Goal: Task Accomplishment & Management: Use online tool/utility

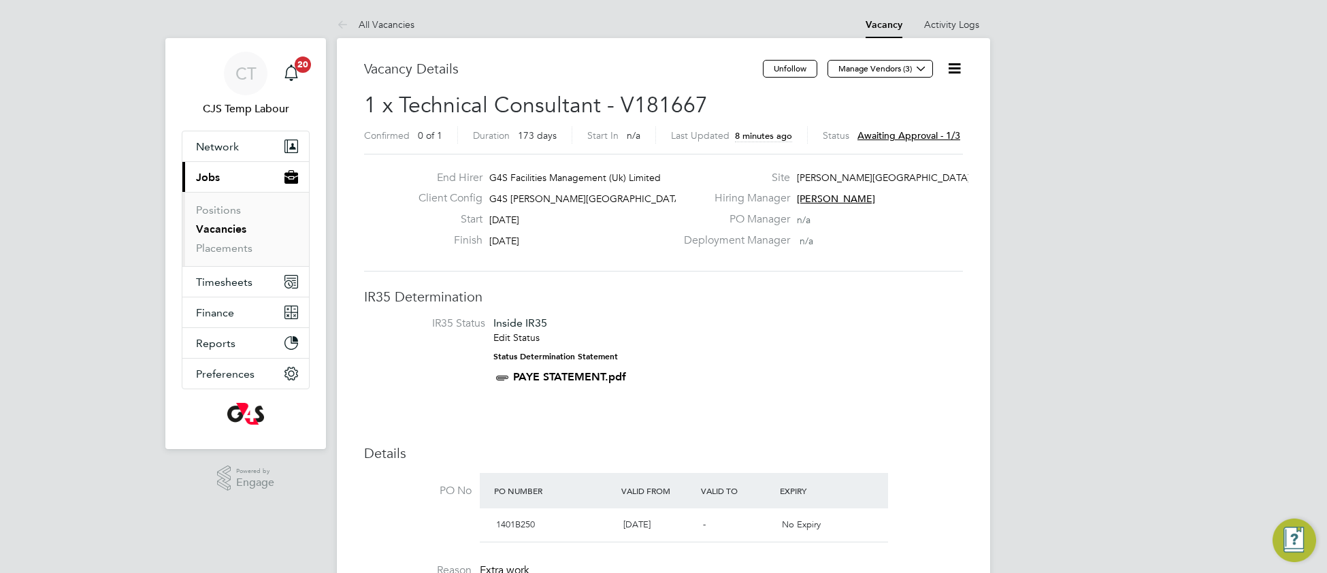
click at [950, 71] on icon at bounding box center [954, 68] width 17 height 17
click at [891, 152] on li "Approve" at bounding box center [911, 146] width 98 height 19
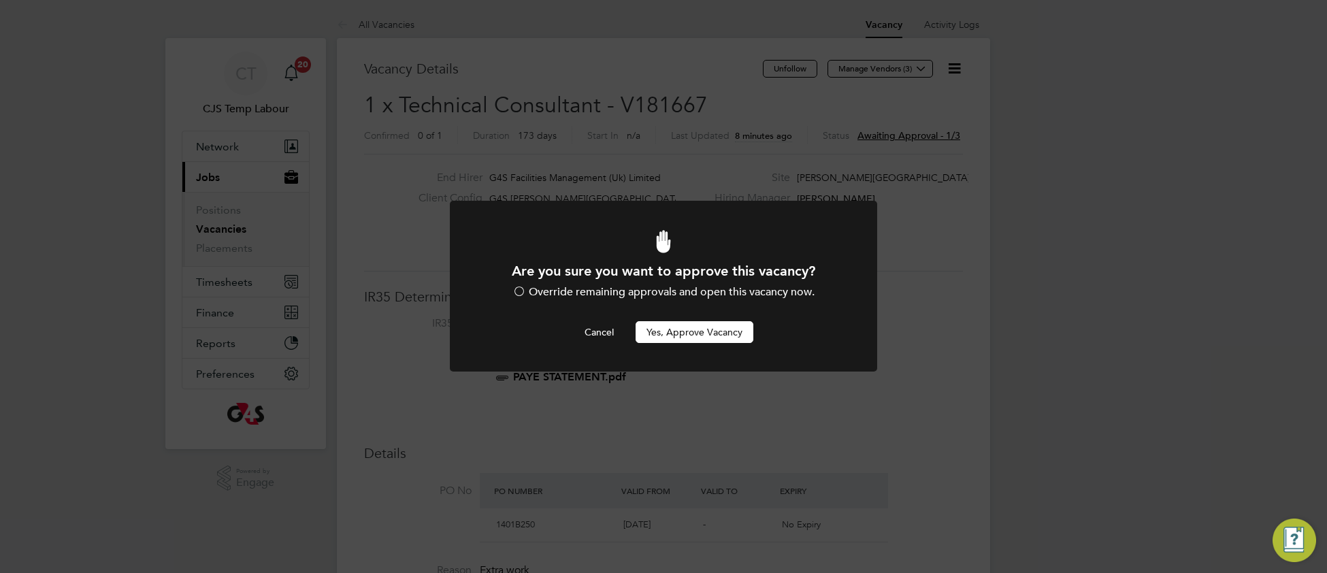
click at [691, 333] on button "Yes, Approve Vacancy" at bounding box center [695, 332] width 118 height 22
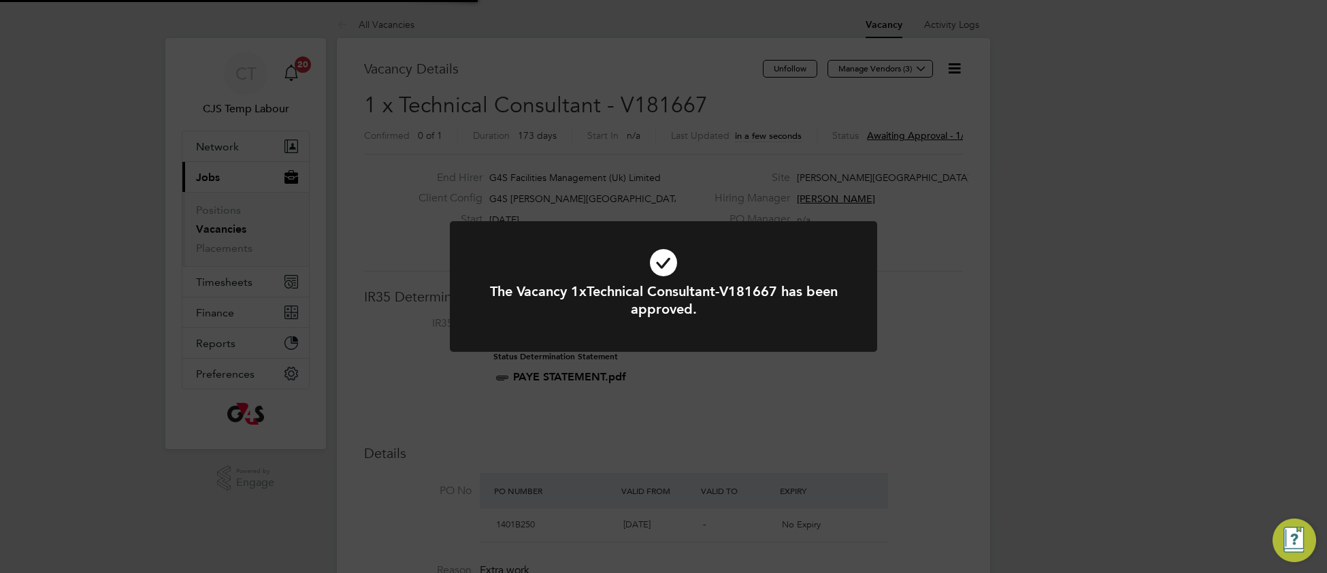
scroll to position [40, 95]
click at [550, 267] on icon at bounding box center [664, 262] width 354 height 53
